Goal: Navigation & Orientation: Understand site structure

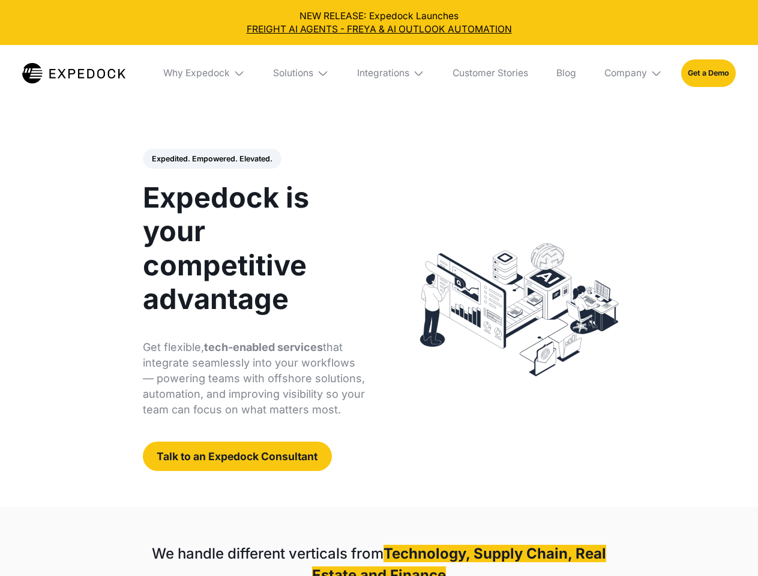
select select
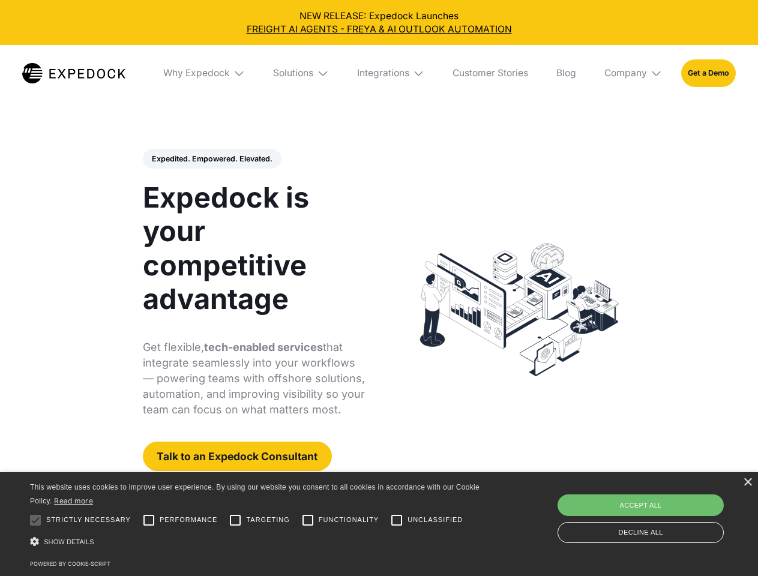
click at [379, 73] on div "Integrations" at bounding box center [383, 73] width 52 height 12
click at [205, 73] on div "Why Expedock" at bounding box center [186, 73] width 67 height 12
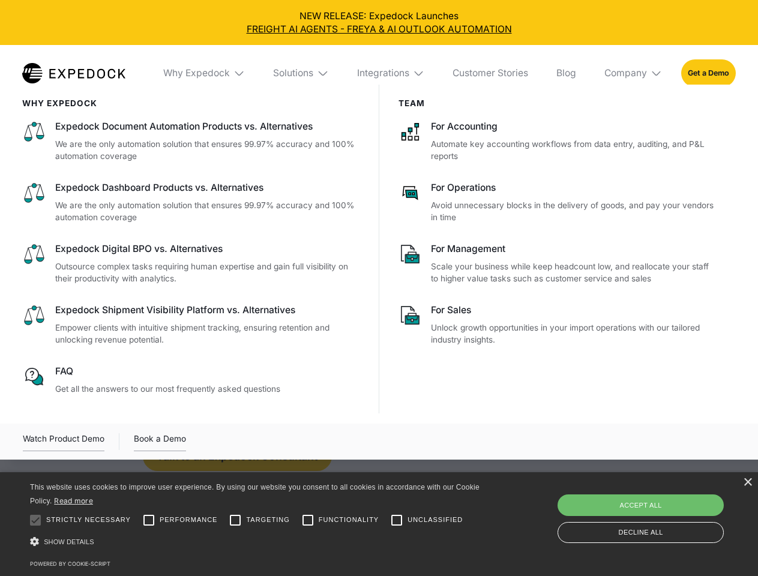
click at [302, 73] on div "Solutions" at bounding box center [293, 73] width 40 height 12
click at [391, 73] on div "Integrations" at bounding box center [383, 73] width 52 height 12
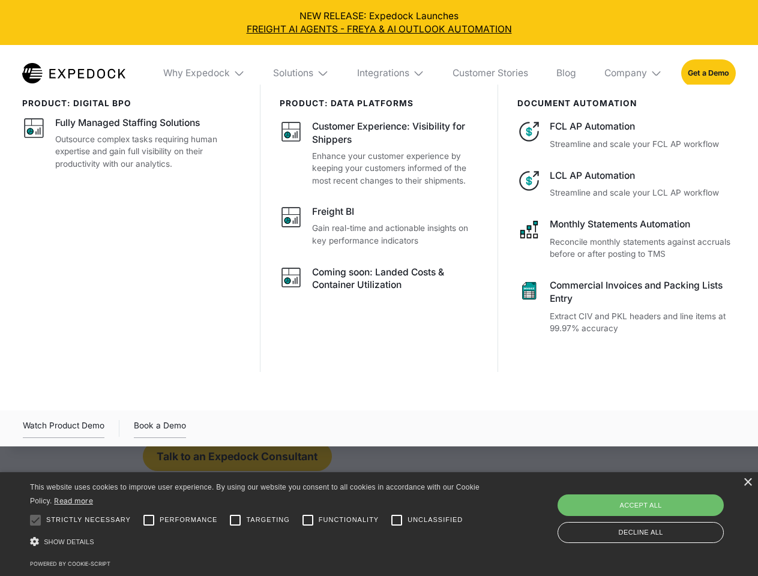
click at [634, 73] on div "Company" at bounding box center [626, 73] width 43 height 12
click at [211, 159] on div "Expedited. Empowered. Elevated. Automate Freight Document Extraction at 99.97% …" at bounding box center [254, 310] width 223 height 323
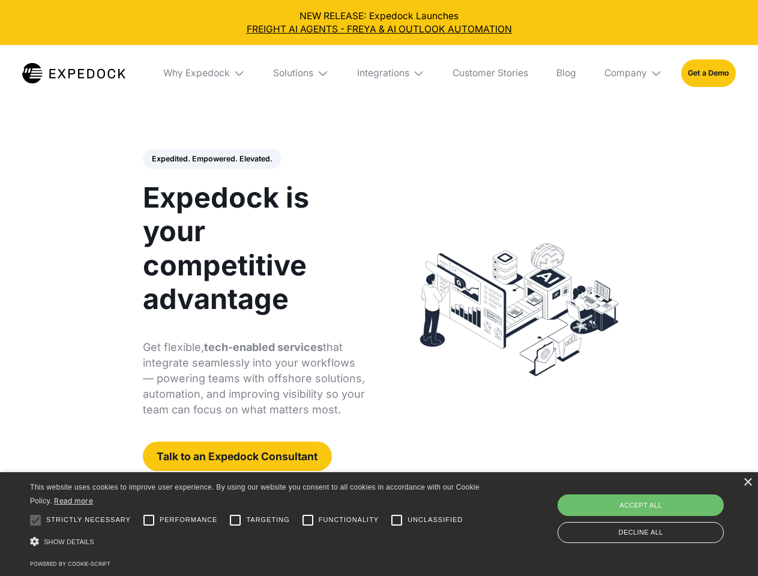
click at [35, 521] on div at bounding box center [35, 521] width 24 height 24
click at [149, 521] on input "Performance" at bounding box center [149, 521] width 24 height 24
checkbox input "true"
click at [235, 521] on input "Targeting" at bounding box center [235, 521] width 24 height 24
checkbox input "true"
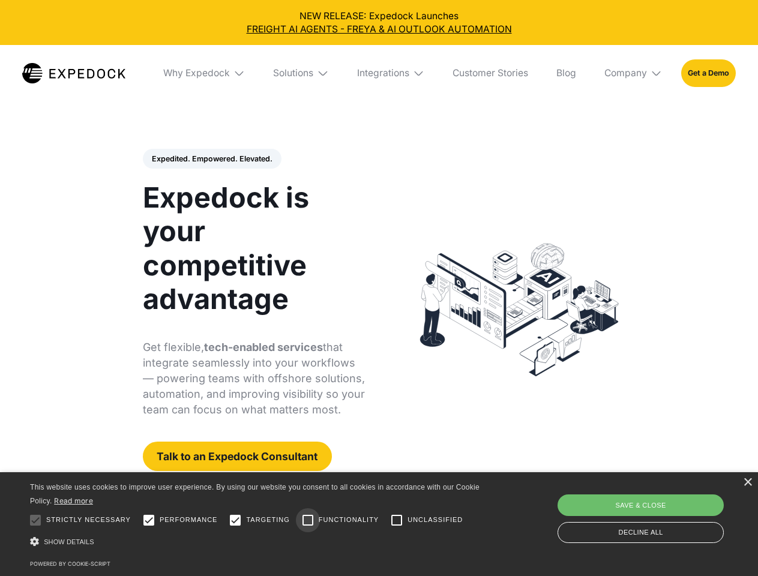
click at [308, 521] on input "Functionality" at bounding box center [308, 521] width 24 height 24
checkbox input "true"
